Goal: Task Accomplishment & Management: Manage account settings

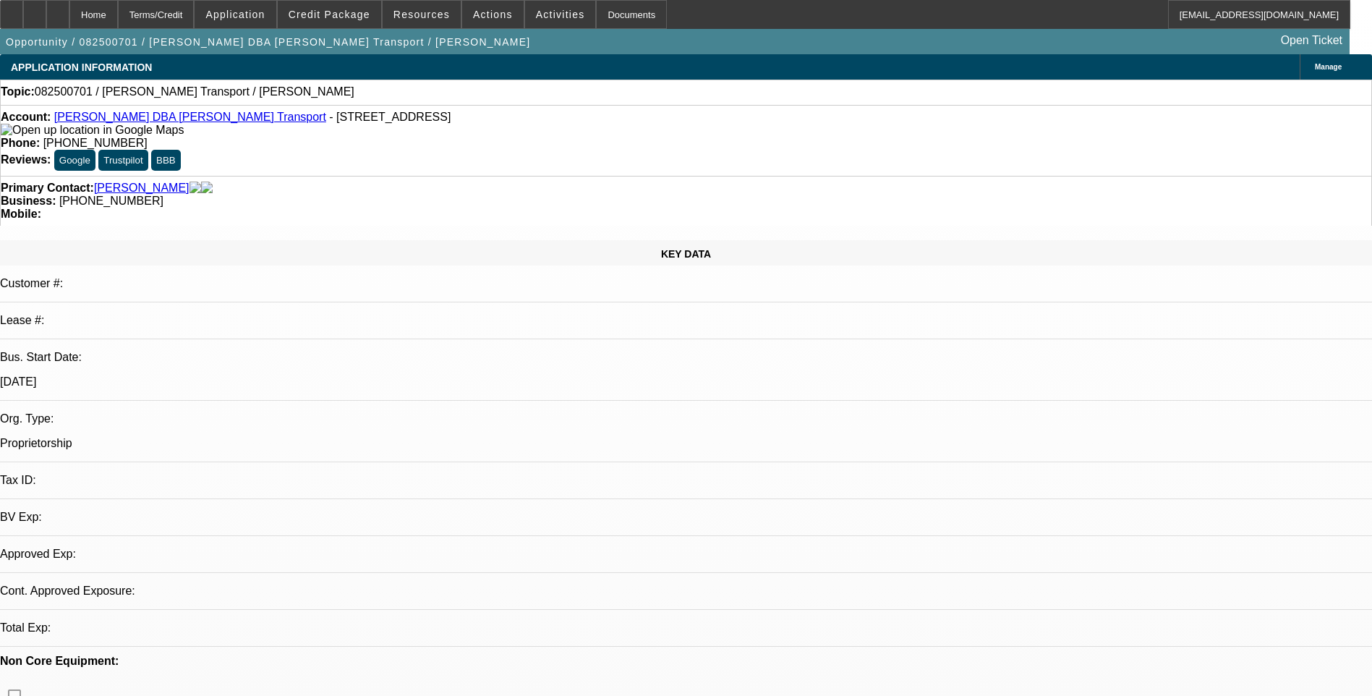
select select "0"
select select "2"
select select "0.1"
select select "1"
select select "2"
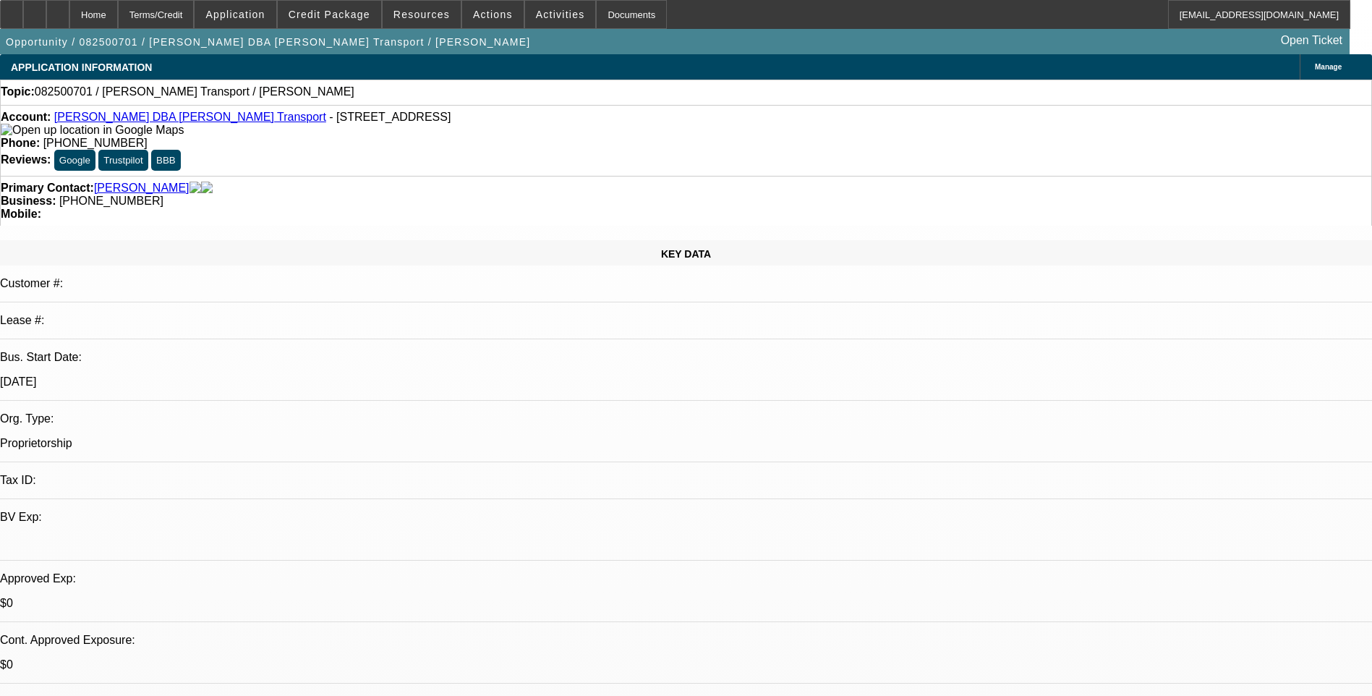
select select "4"
click at [334, 27] on span at bounding box center [329, 14] width 103 height 35
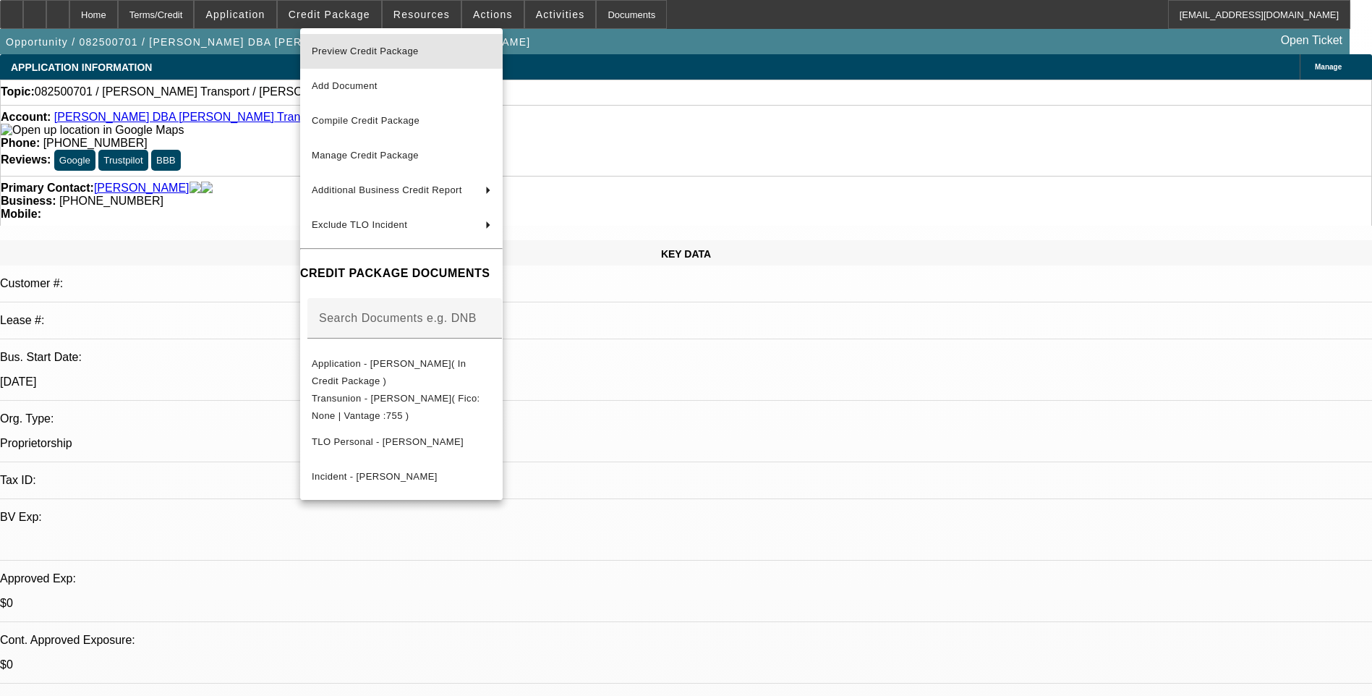
click at [446, 54] on span "Preview Credit Package" at bounding box center [401, 51] width 179 height 17
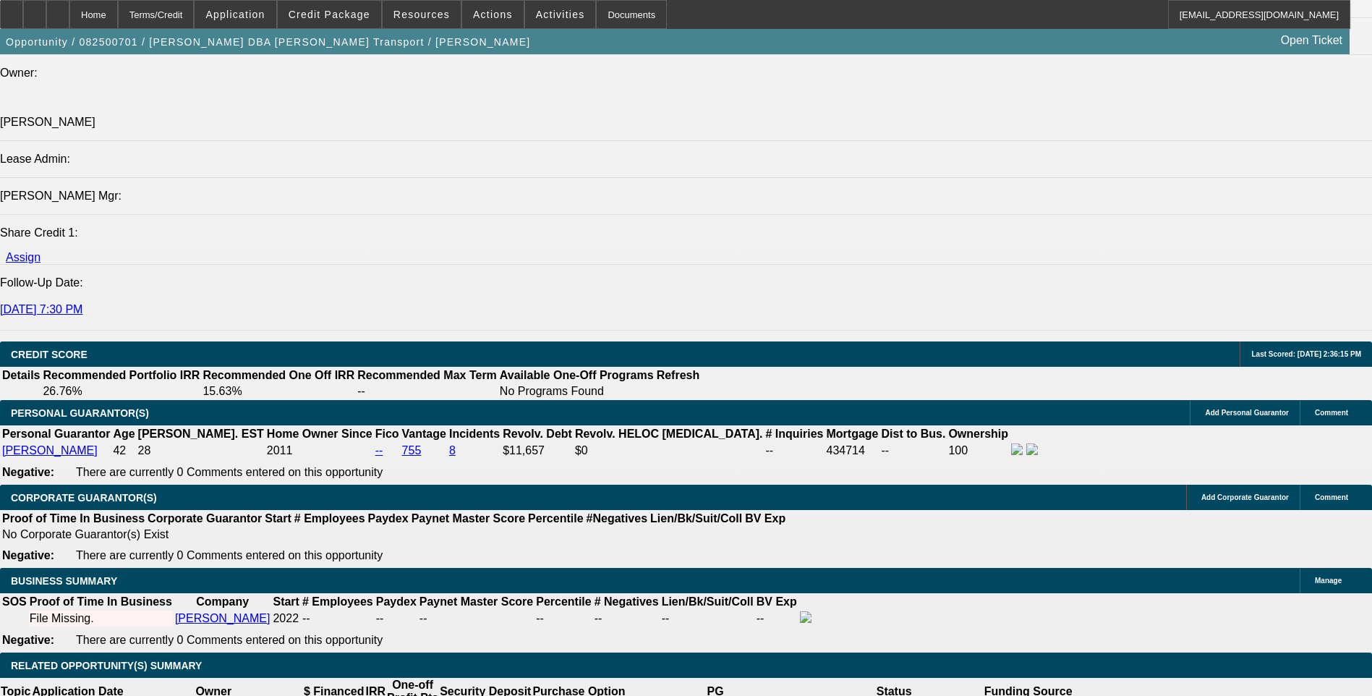
scroll to position [1807, 0]
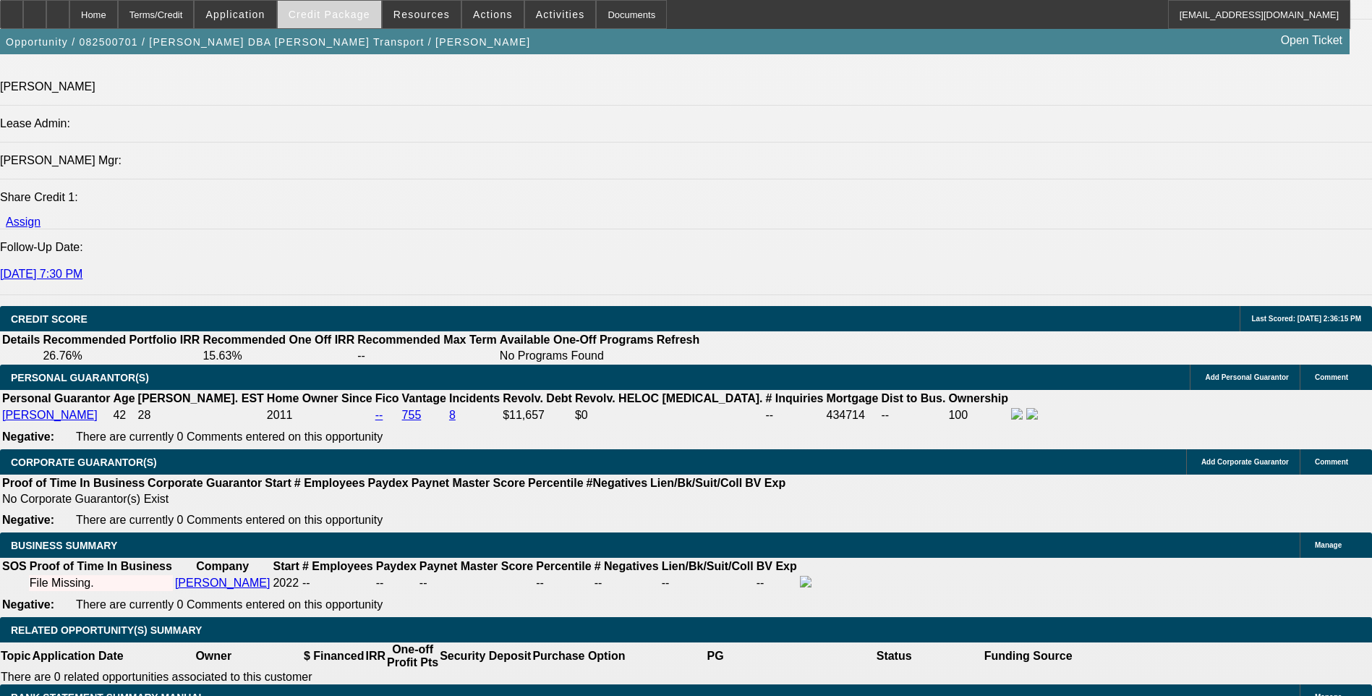
click at [342, 18] on span "Credit Package" at bounding box center [329, 15] width 82 height 12
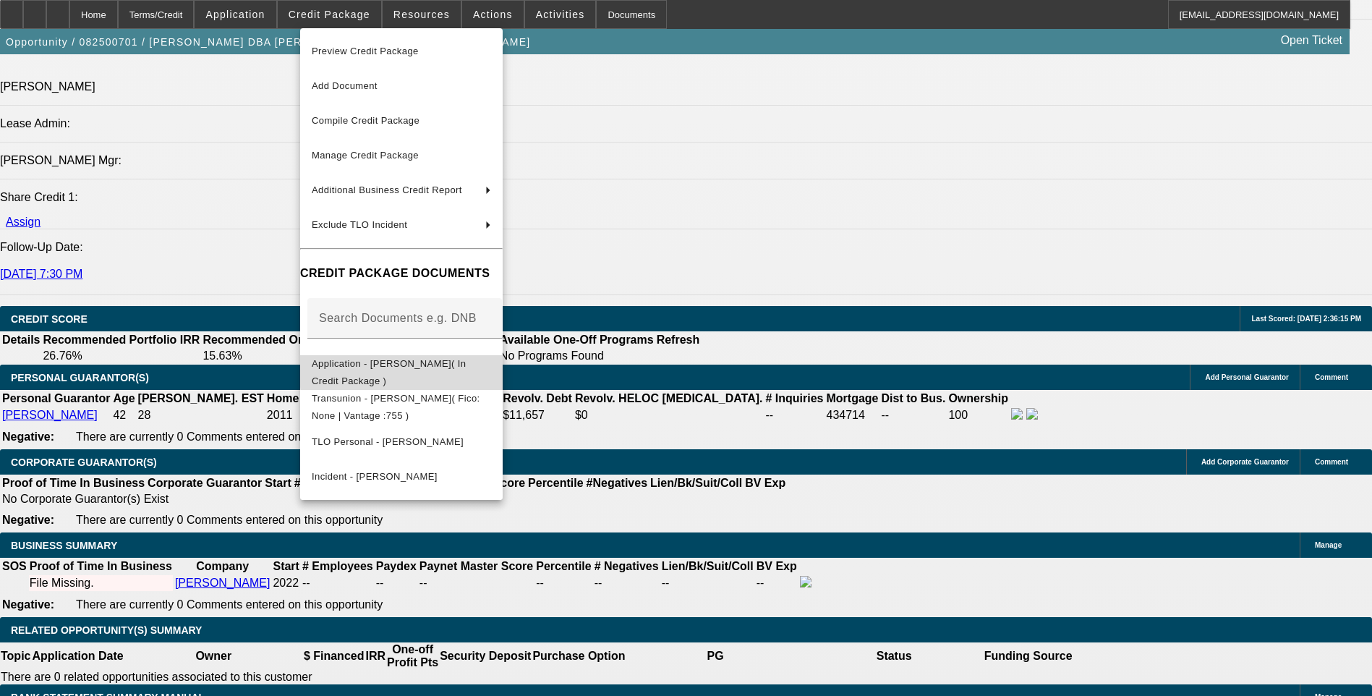
click at [491, 359] on span "Application - [PERSON_NAME]( In Credit Package )" at bounding box center [401, 372] width 179 height 35
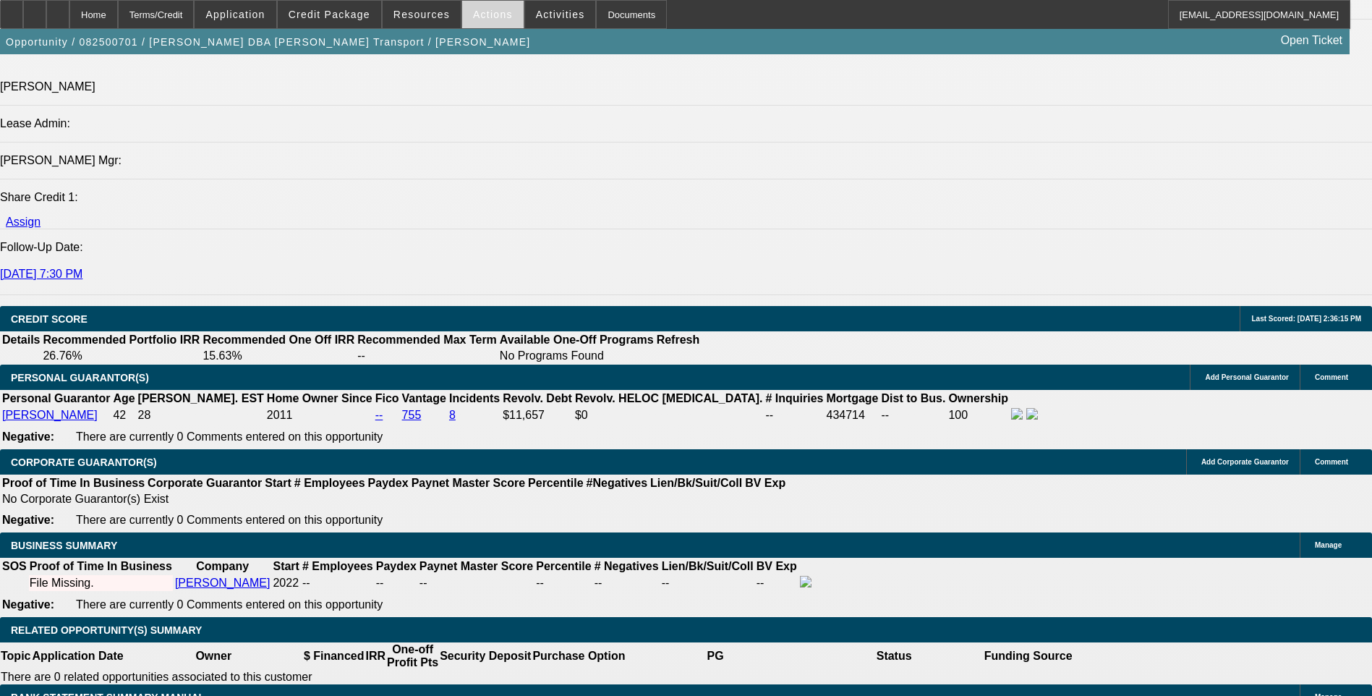
click at [486, 19] on span "Actions" at bounding box center [493, 15] width 40 height 12
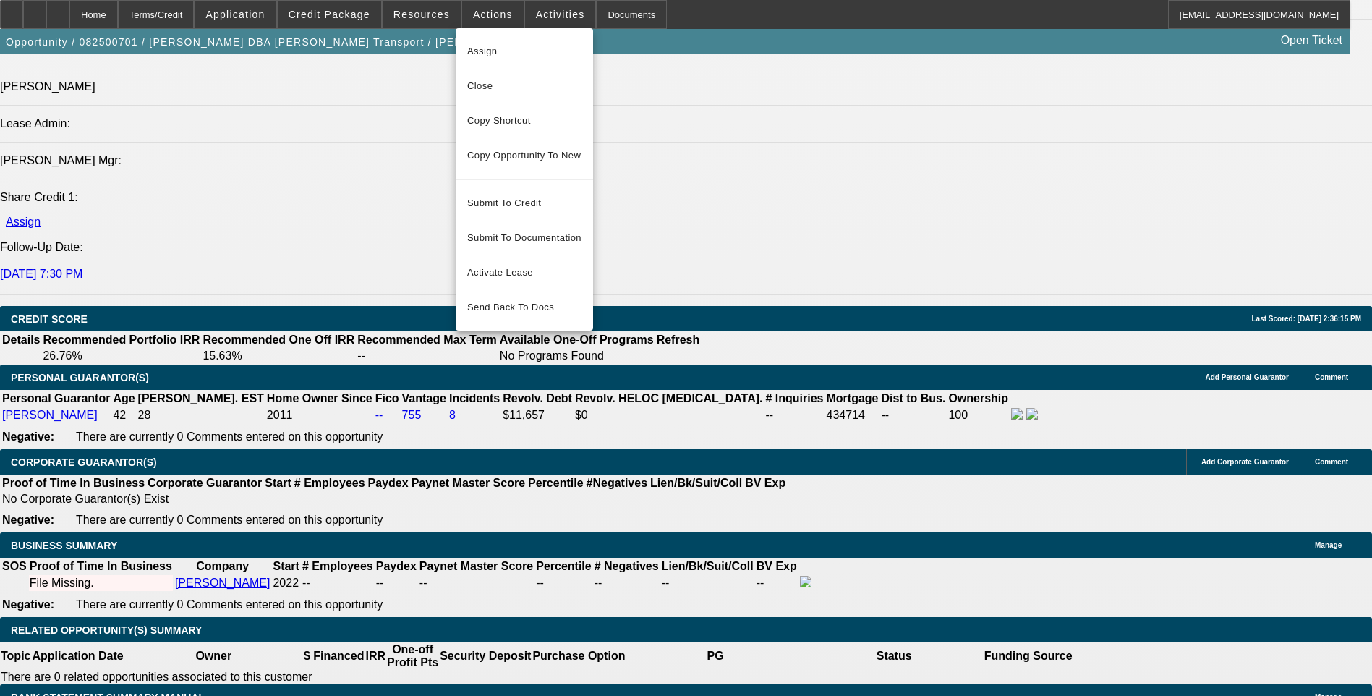
click at [539, 12] on div at bounding box center [686, 348] width 1372 height 696
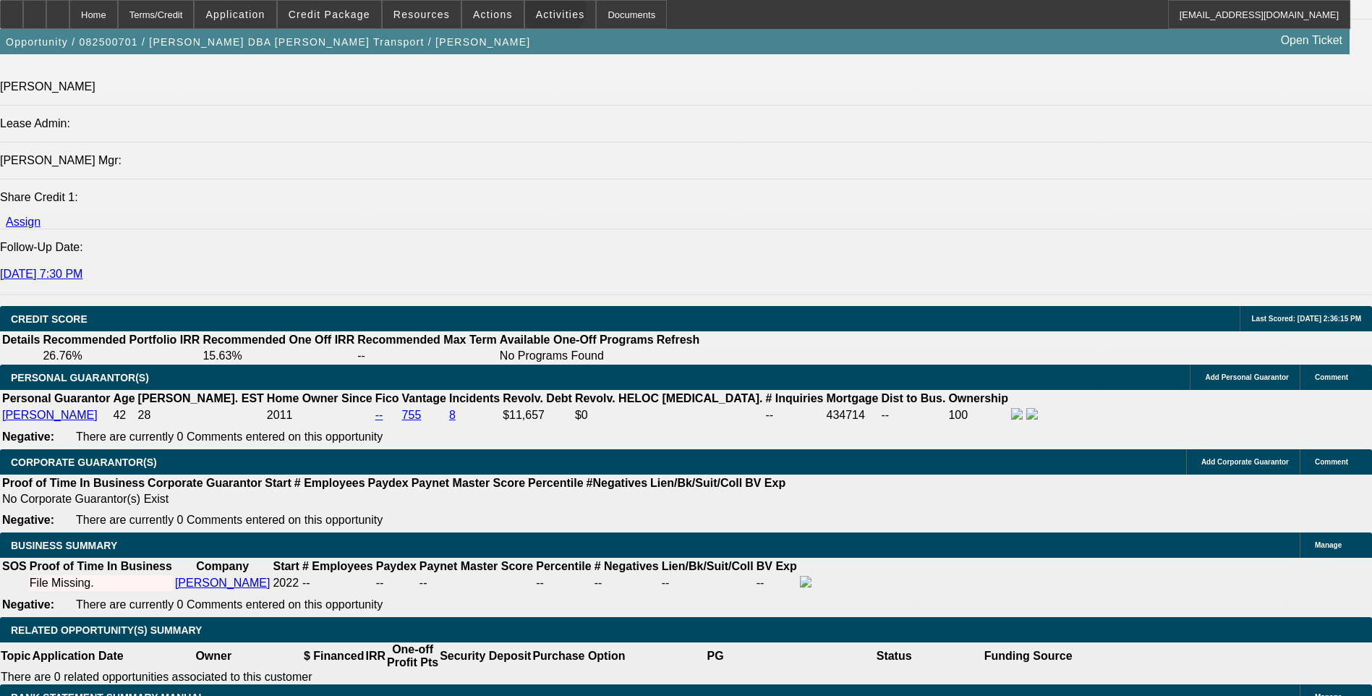
click at [539, 12] on span "Activities" at bounding box center [560, 15] width 49 height 12
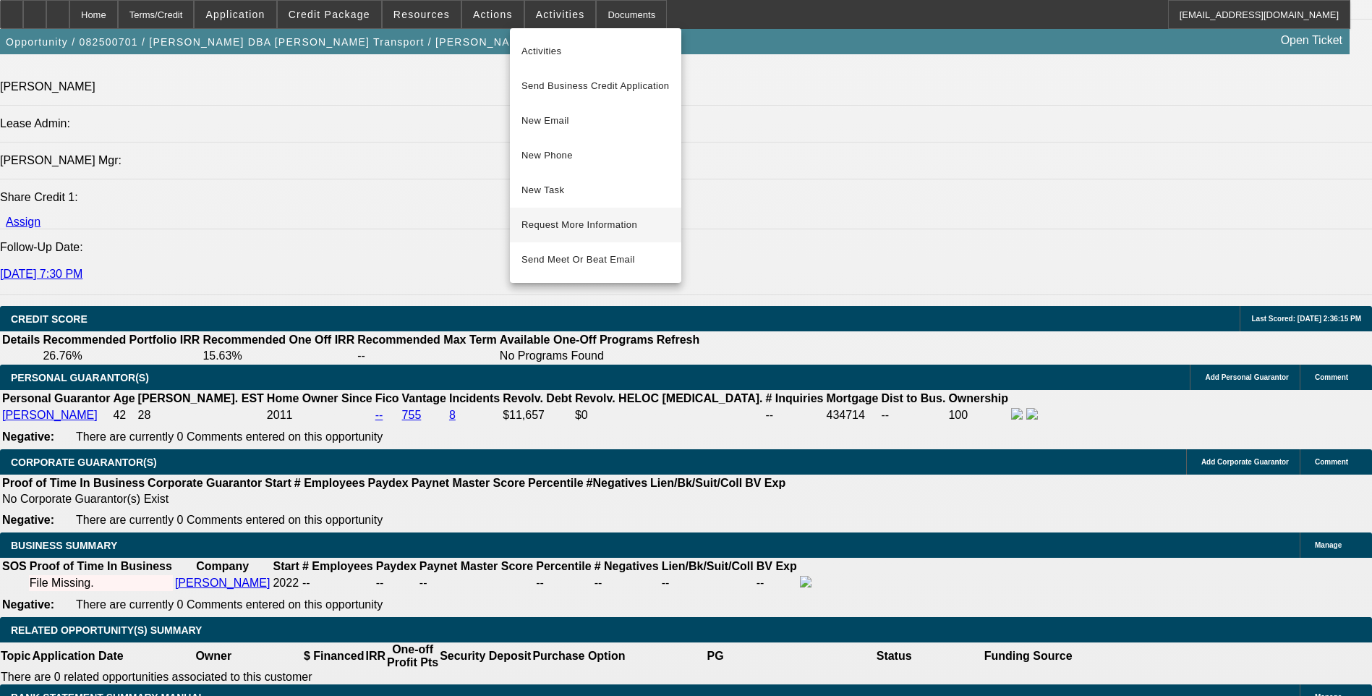
click at [581, 223] on span "Request More Information" at bounding box center [595, 224] width 148 height 17
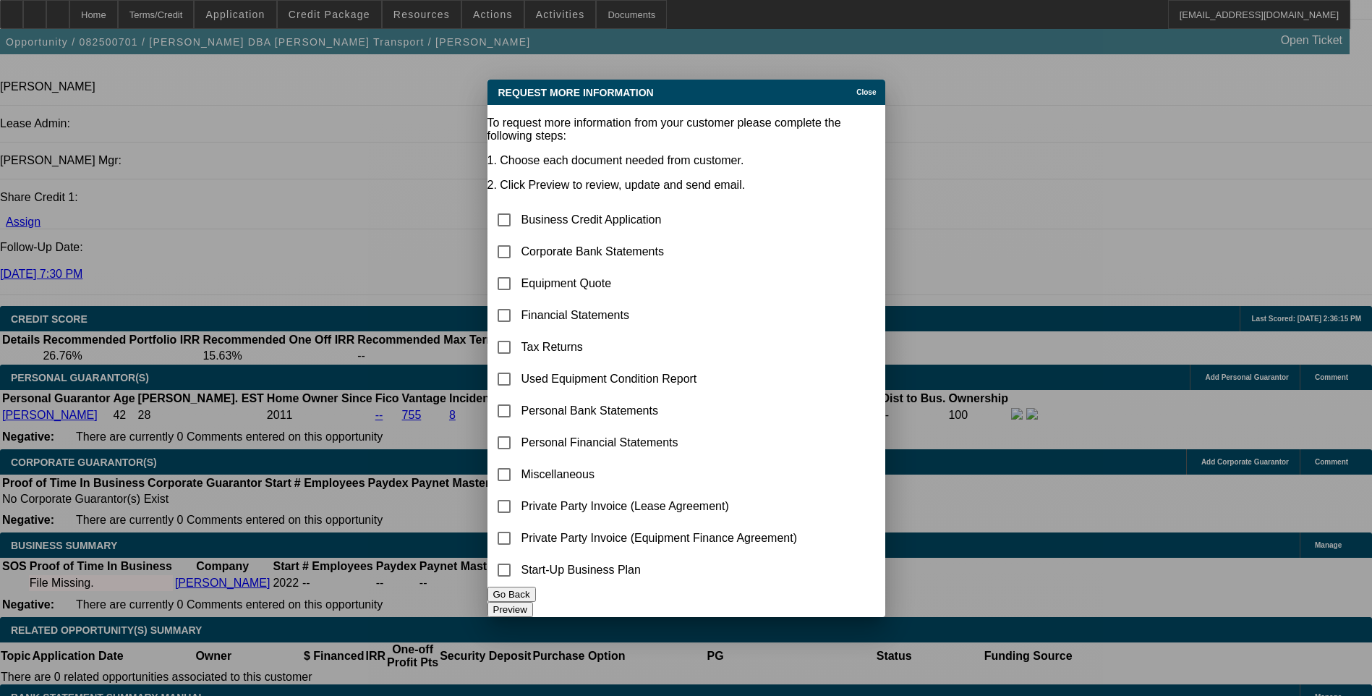
scroll to position [0, 0]
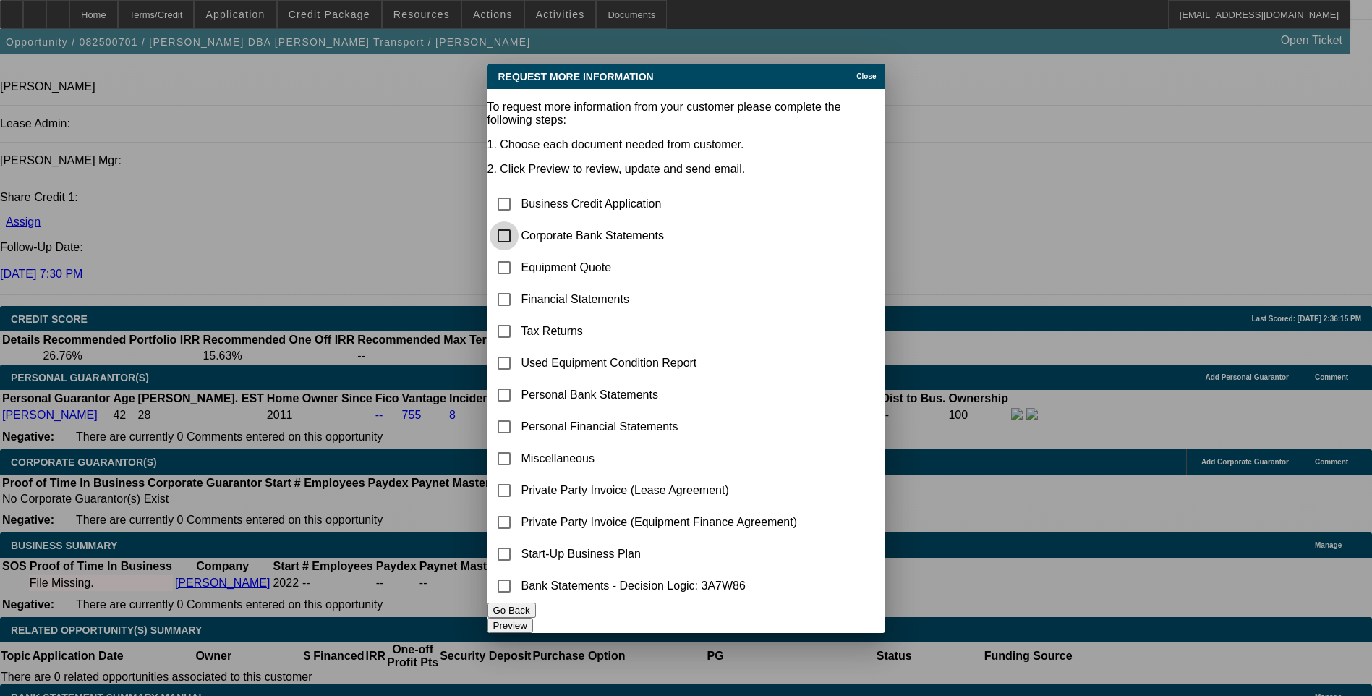
click at [518, 221] on input "checkbox" at bounding box center [503, 235] width 29 height 29
checkbox input "true"
click at [518, 253] on input "checkbox" at bounding box center [503, 267] width 29 height 29
checkbox input "true"
click at [518, 444] on input "checkbox" at bounding box center [503, 458] width 29 height 29
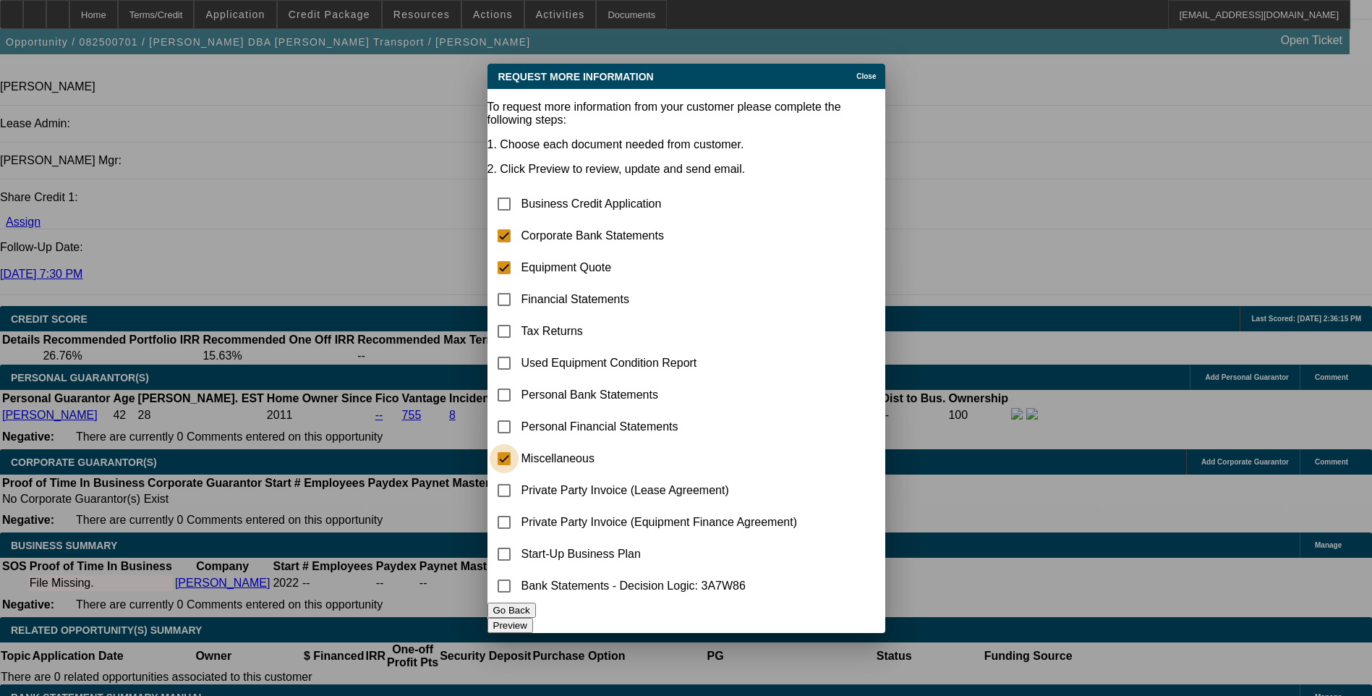
checkbox input "true"
click at [533, 617] on button "Preview" at bounding box center [510, 624] width 46 height 15
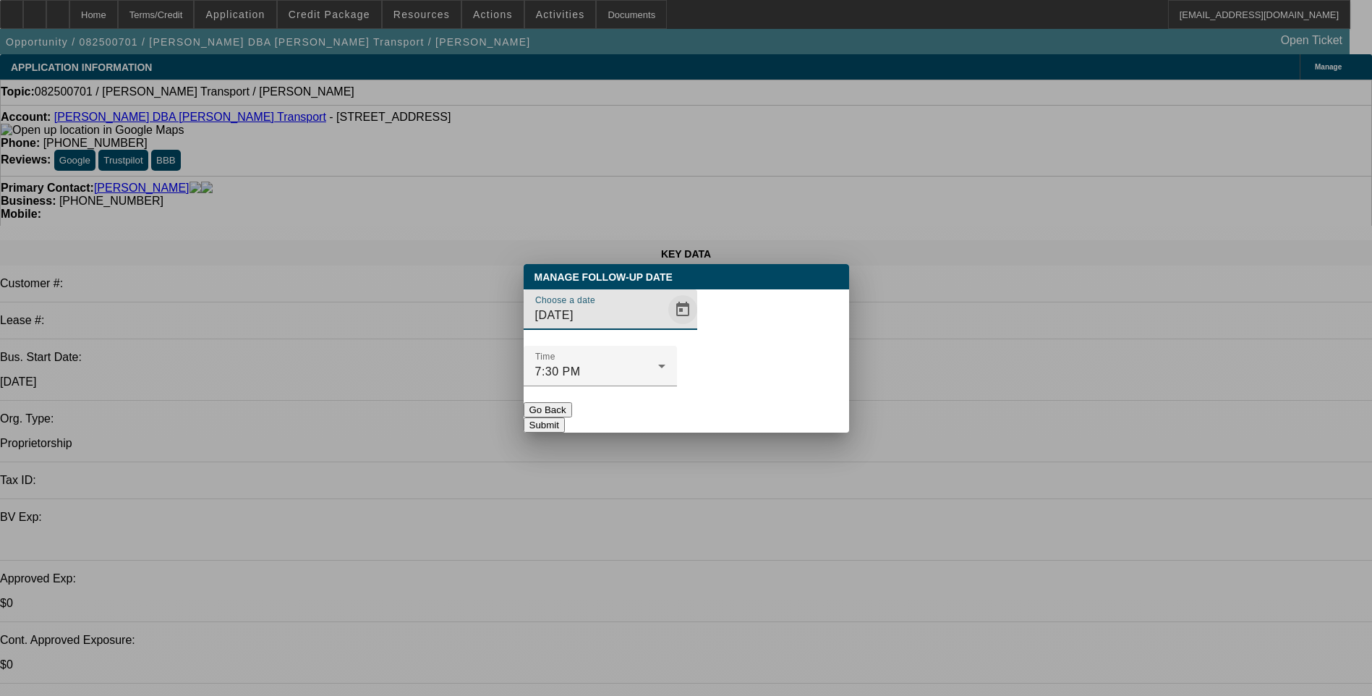
click at [665, 327] on span "Open calendar" at bounding box center [682, 309] width 35 height 35
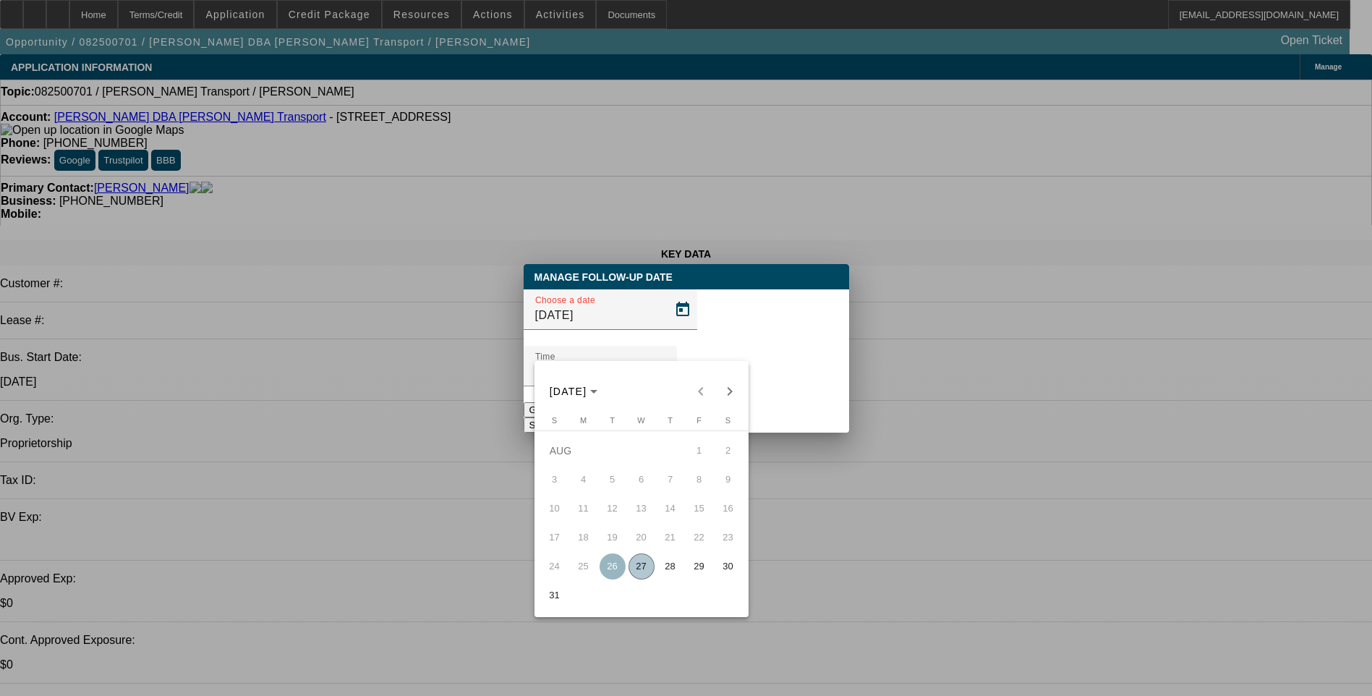
click at [638, 571] on span "27" at bounding box center [641, 566] width 26 height 26
type input "[DATE]"
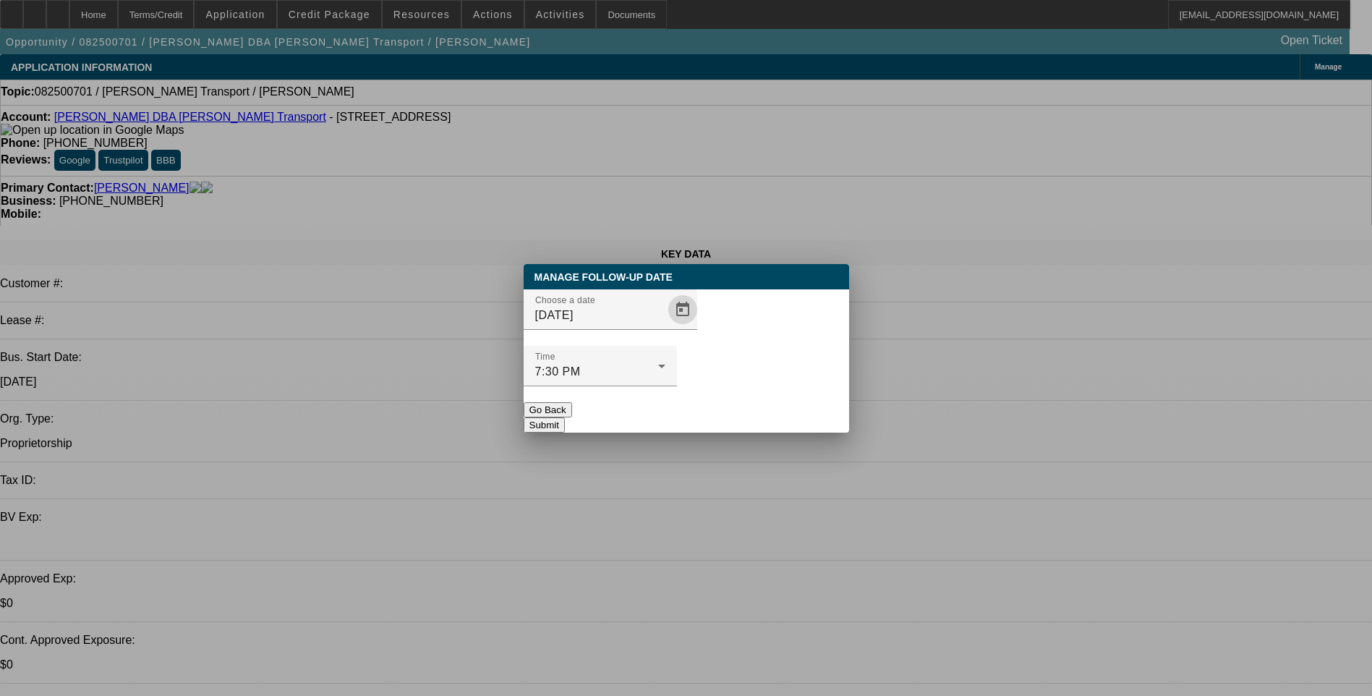
click at [565, 417] on button "Submit" at bounding box center [543, 424] width 41 height 15
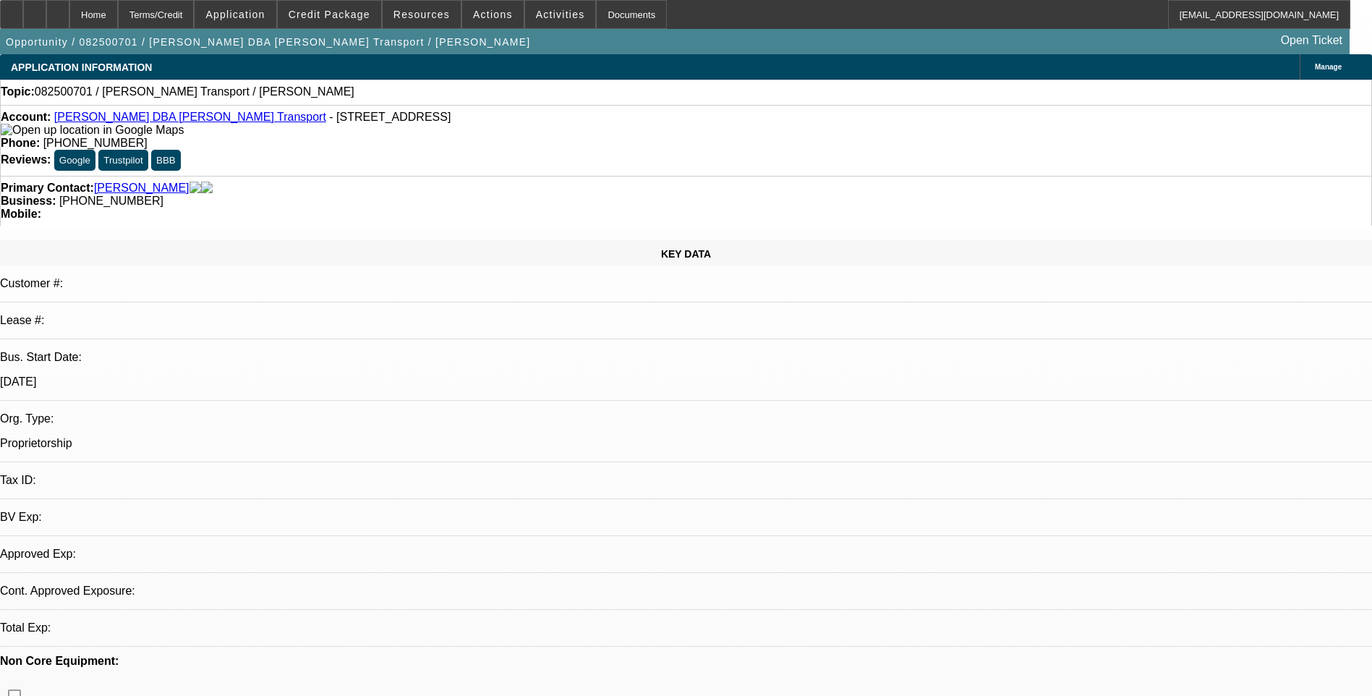
select select "0"
select select "2"
select select "0.1"
select select "1"
select select "2"
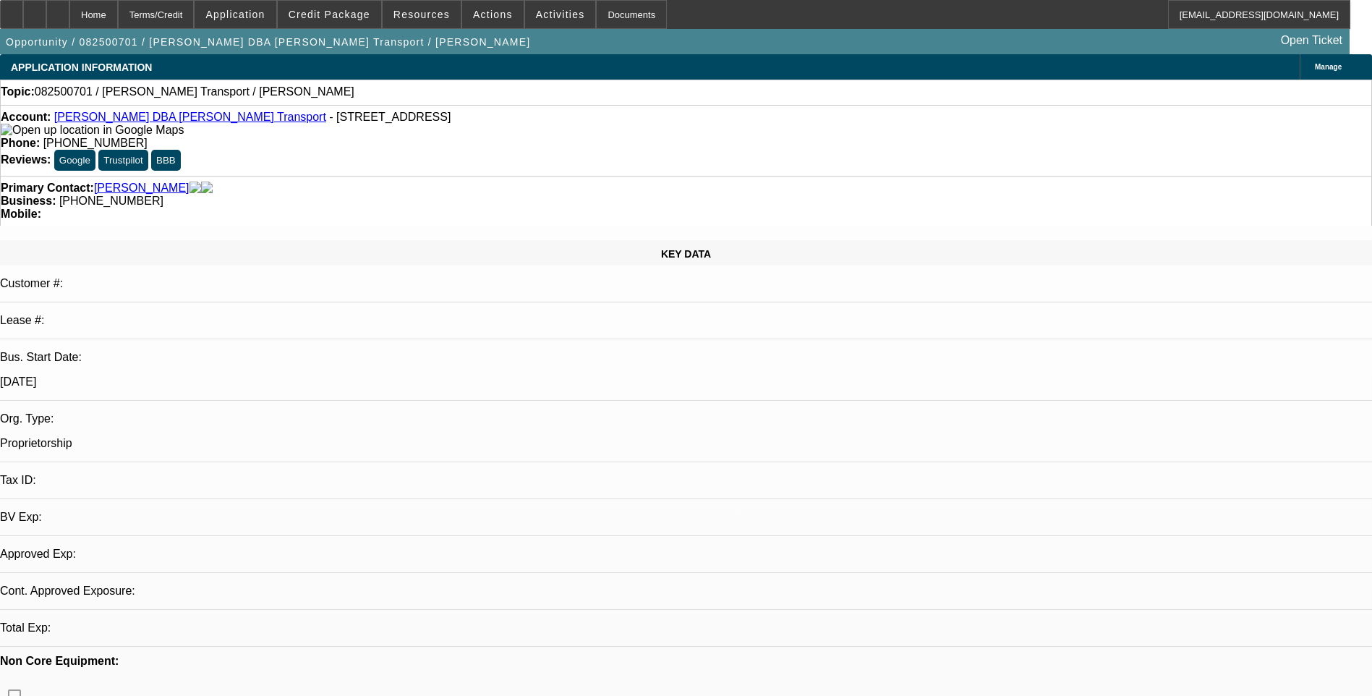
select select "4"
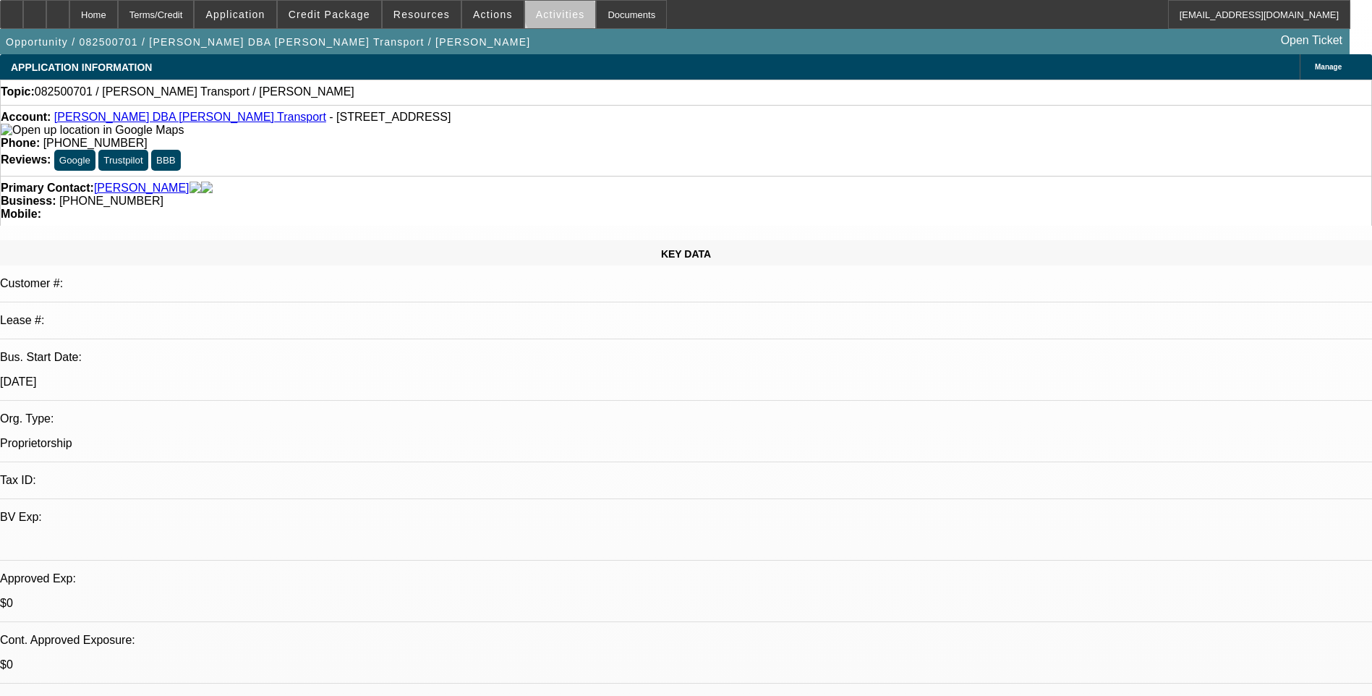
click at [547, 13] on span "Activities" at bounding box center [560, 15] width 49 height 12
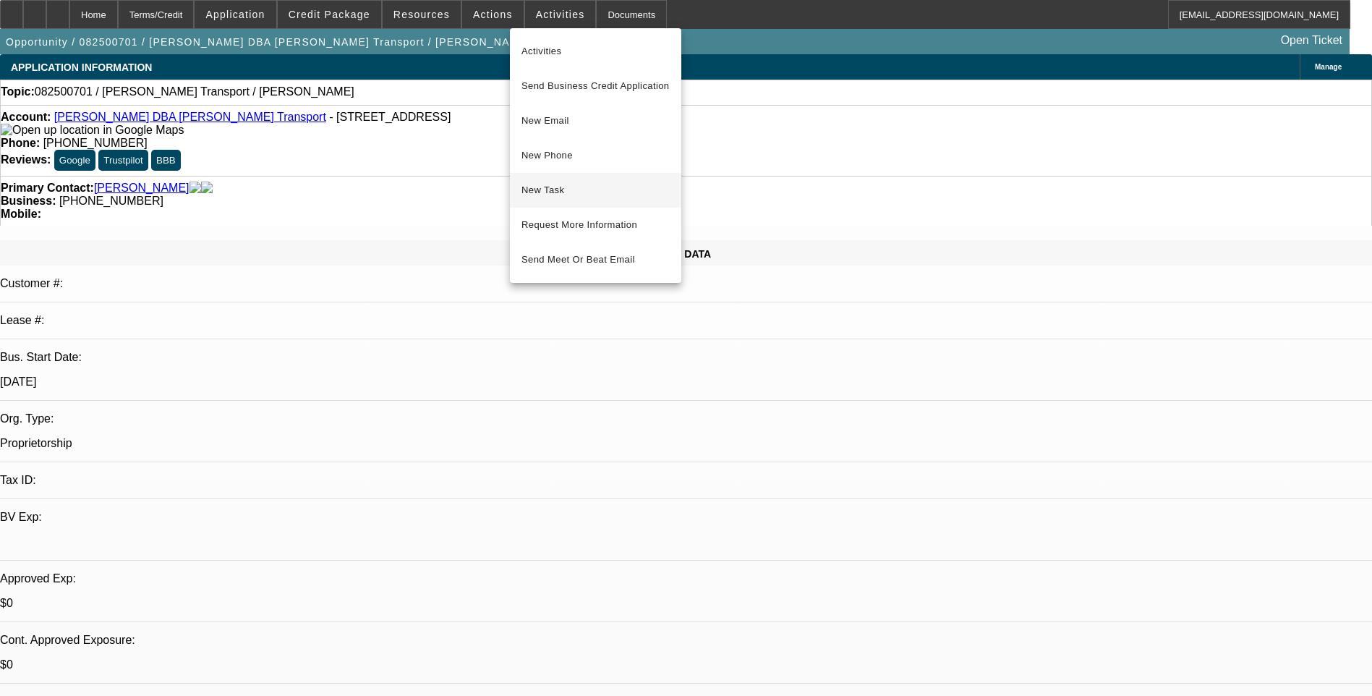
click at [558, 197] on span "New Task" at bounding box center [595, 189] width 148 height 17
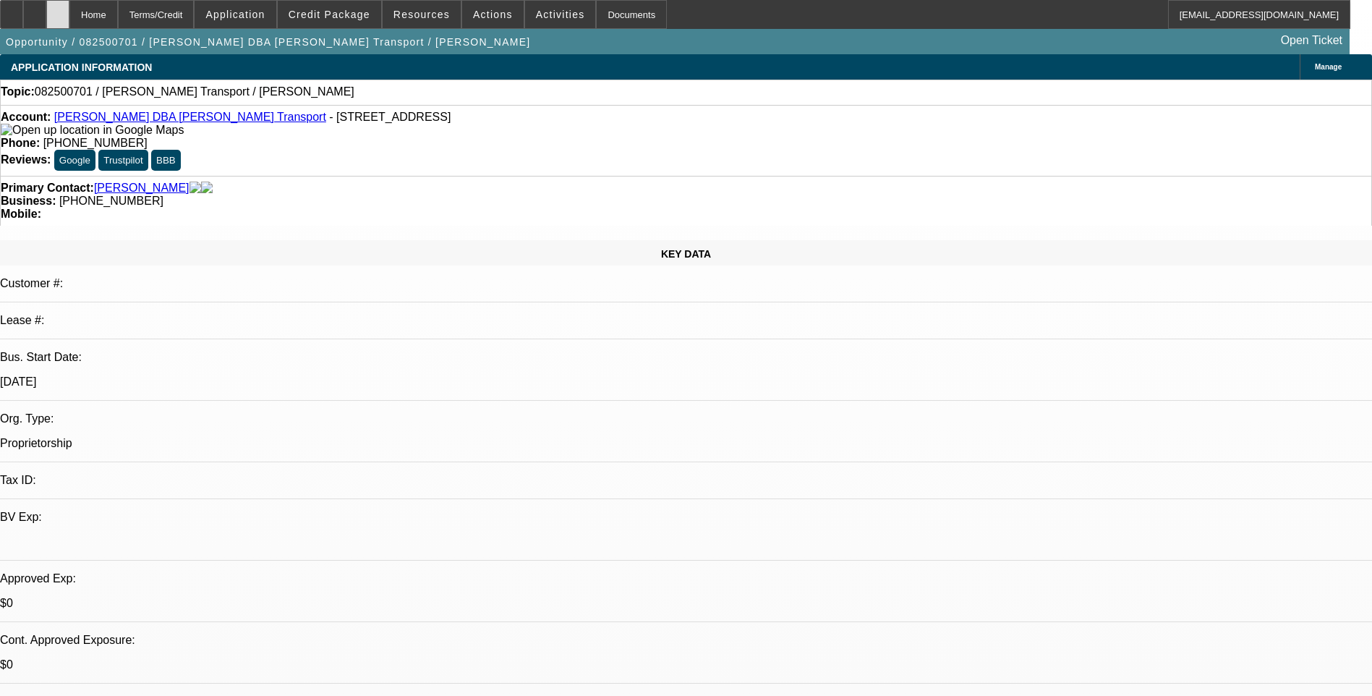
click at [69, 15] on div at bounding box center [57, 14] width 23 height 29
select select "0"
select select "2"
select select "0.1"
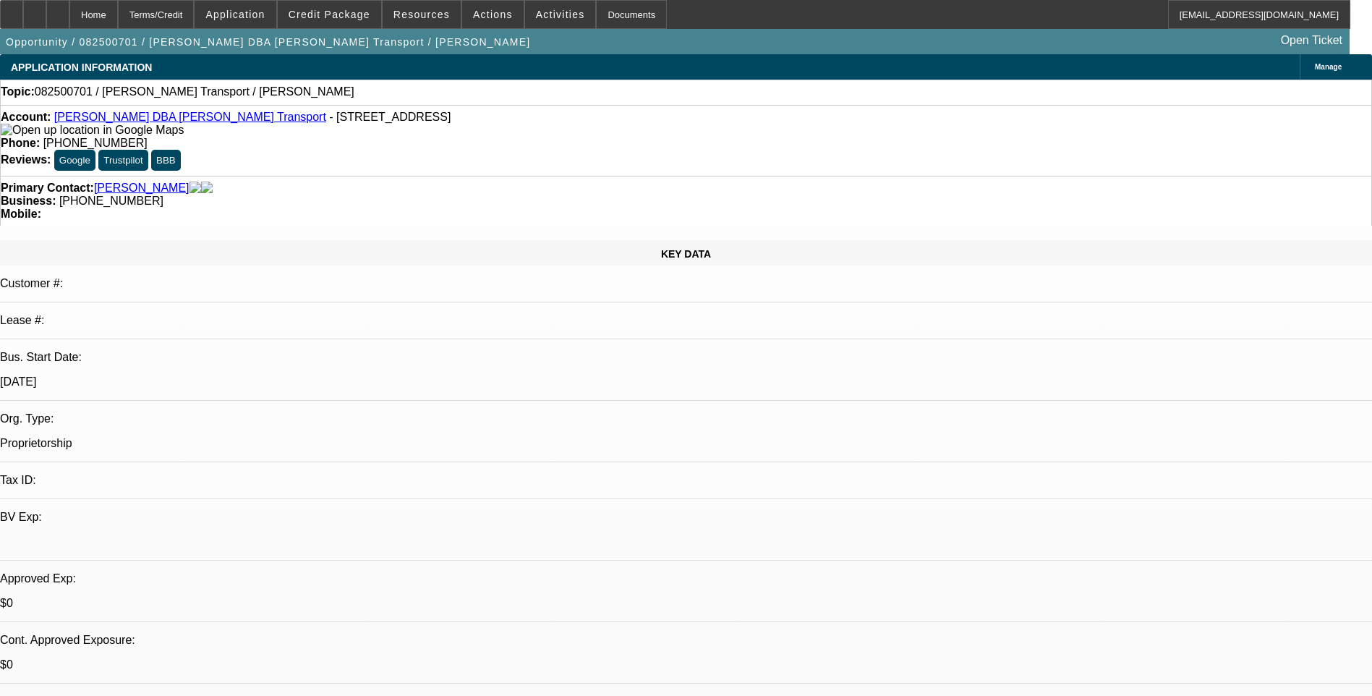
select select "4"
